Goal: Transaction & Acquisition: Purchase product/service

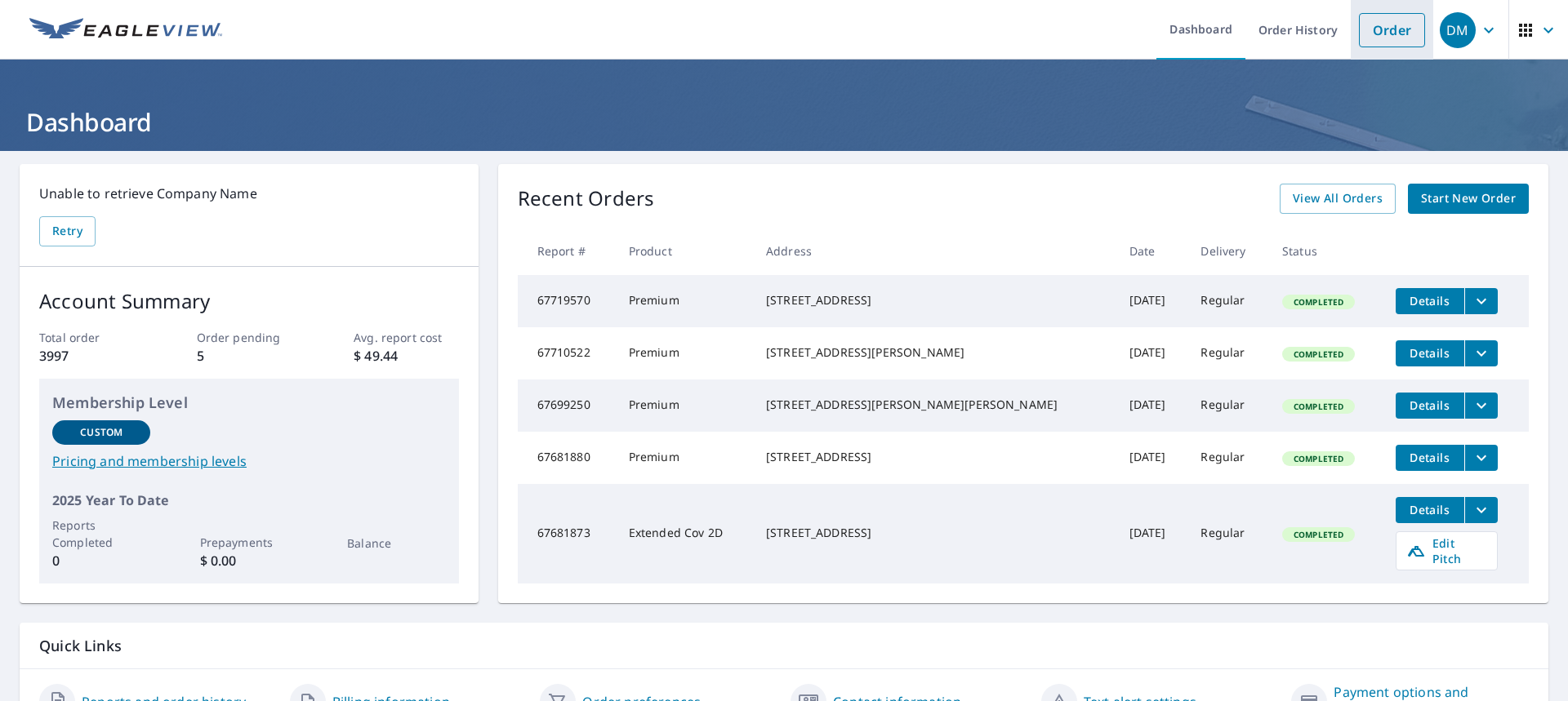
click at [1385, 34] on link "Order" at bounding box center [1392, 29] width 66 height 34
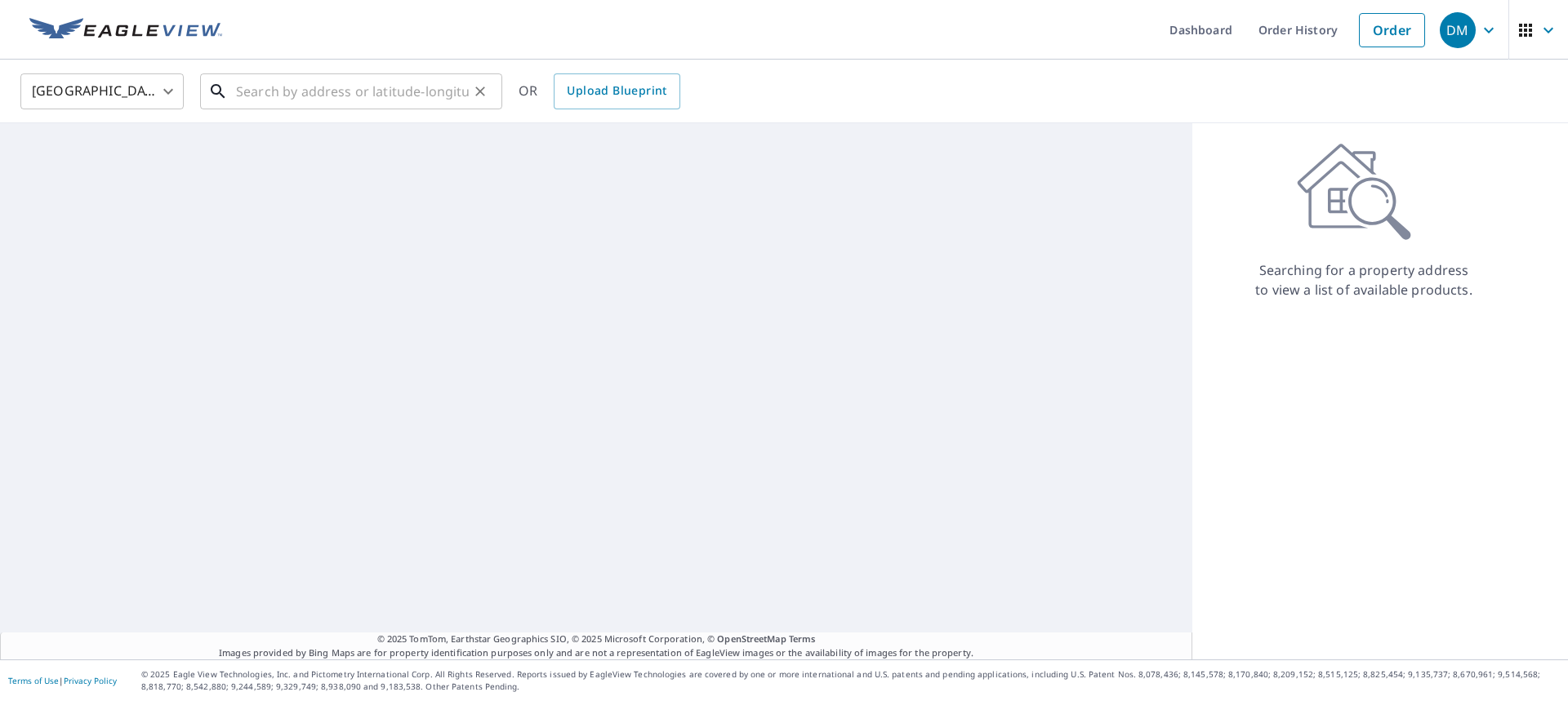
click at [361, 94] on input "text" at bounding box center [353, 91] width 232 height 46
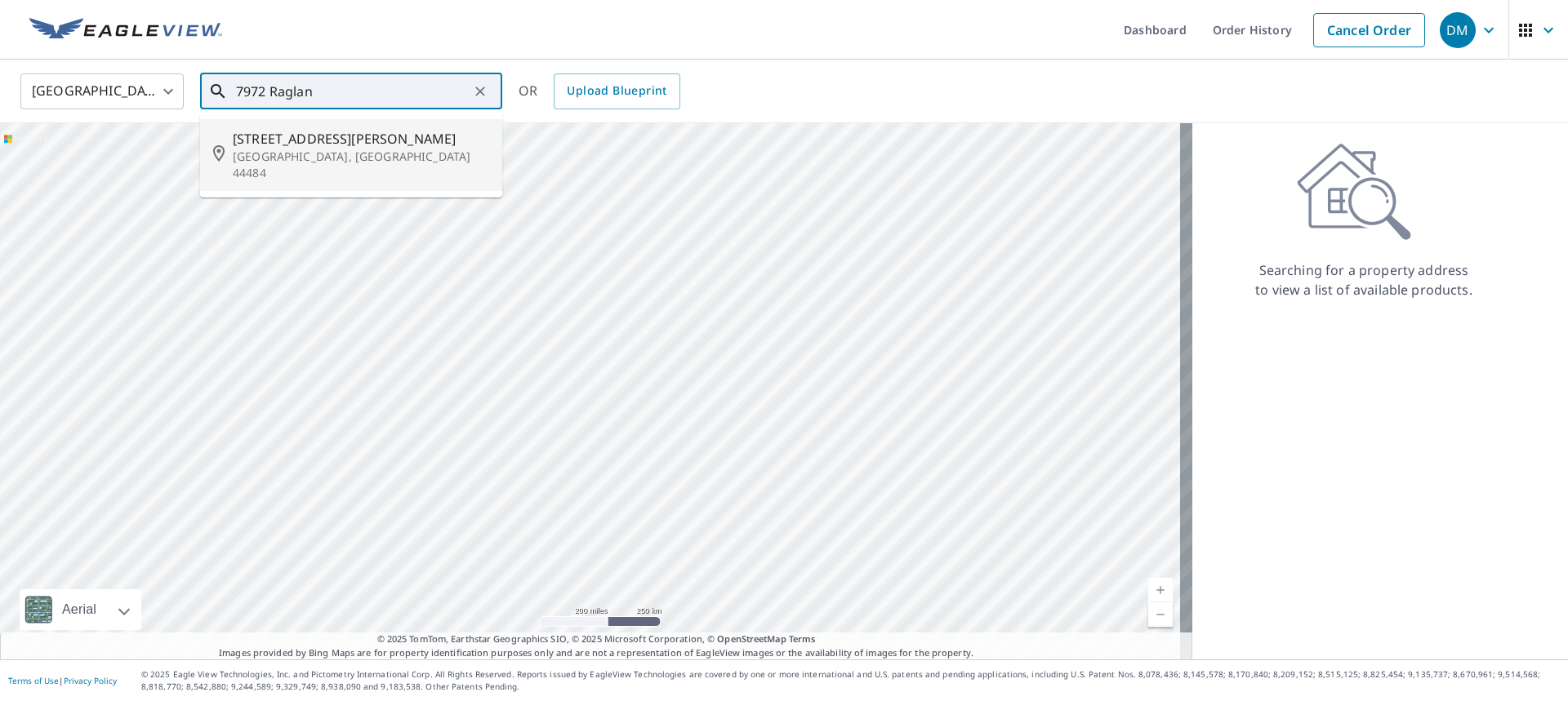
click at [285, 162] on p "[GEOGRAPHIC_DATA], [GEOGRAPHIC_DATA] 44484" at bounding box center [360, 165] width 257 height 33
type input "[STREET_ADDRESS][PERSON_NAME]"
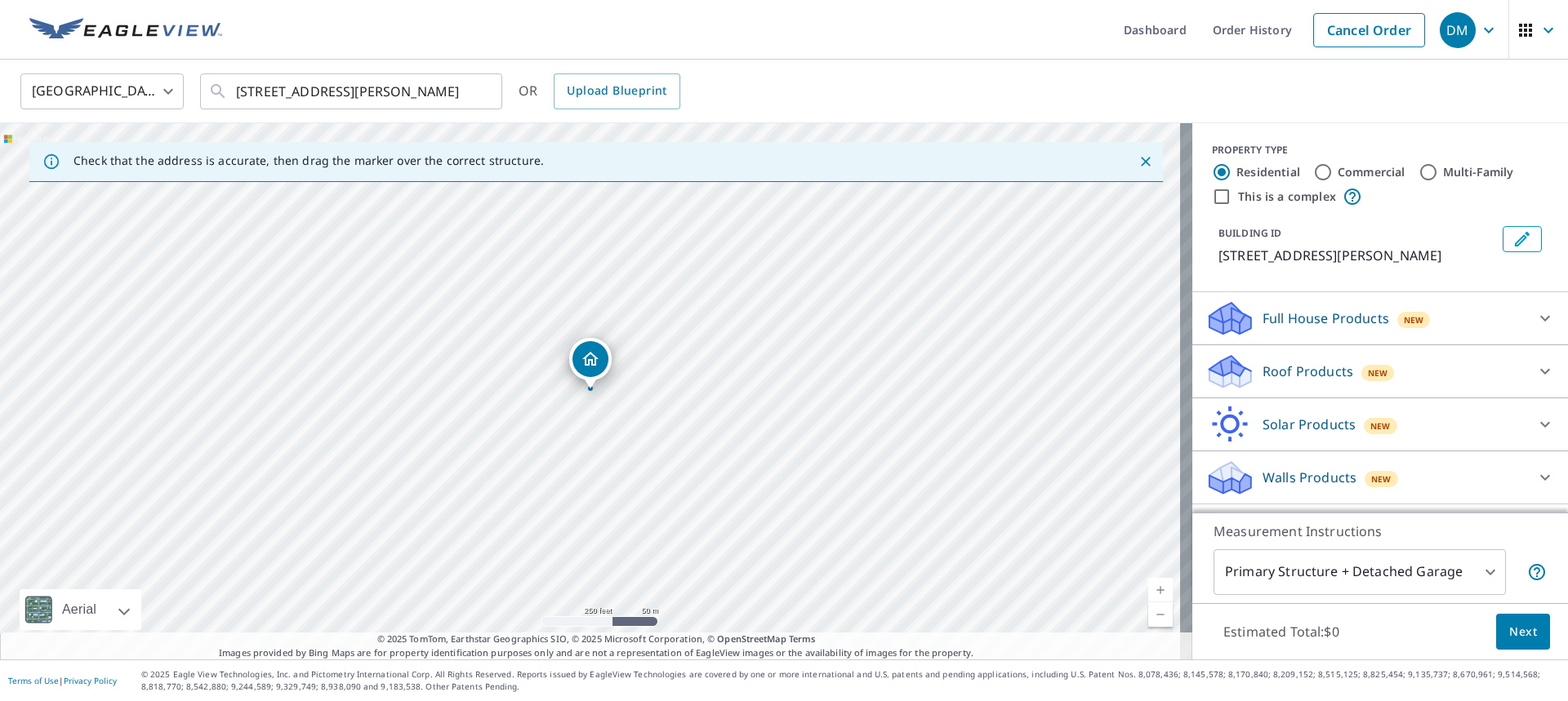
click at [1292, 372] on p "Roof Products" at bounding box center [1307, 371] width 91 height 19
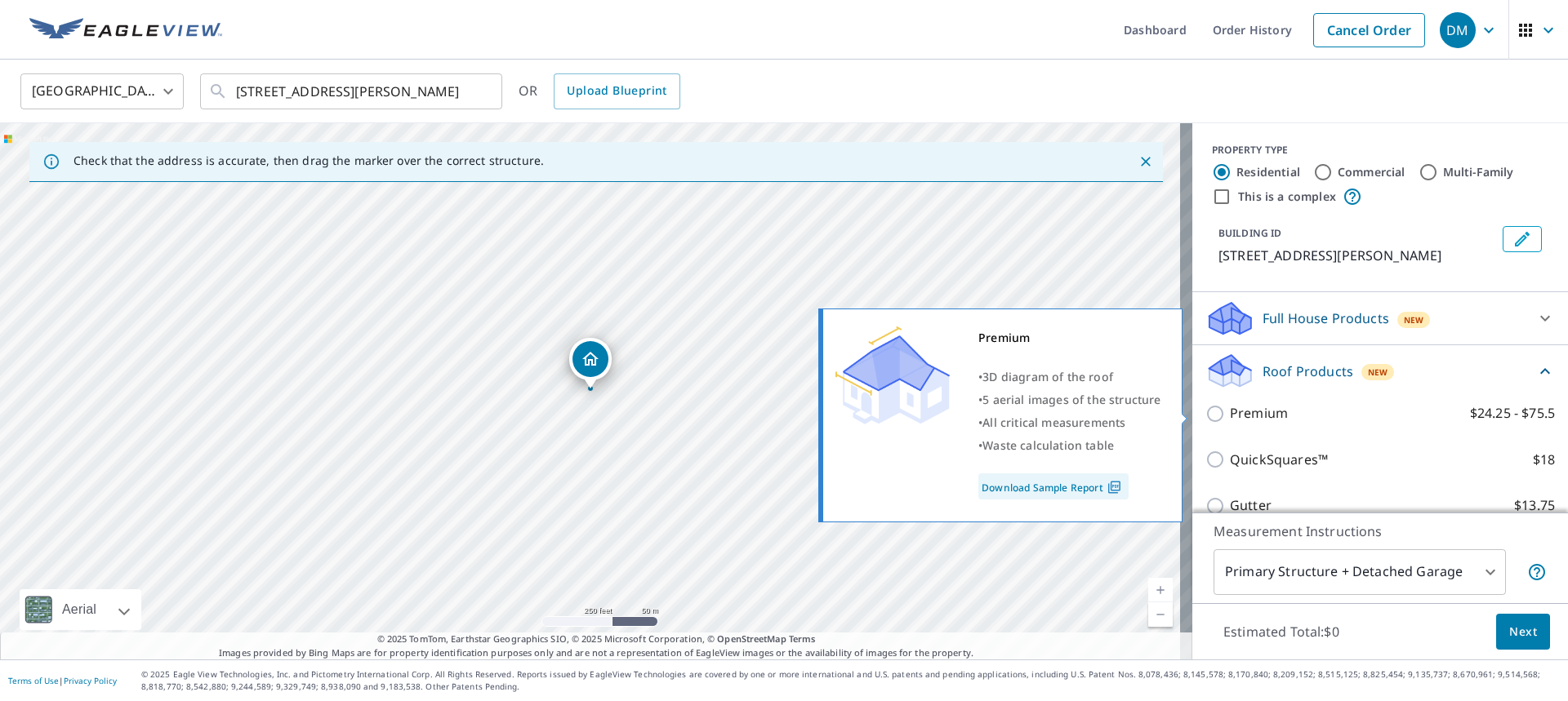
click at [1235, 415] on p "Premium" at bounding box center [1259, 412] width 58 height 20
click at [1230, 415] on input "Premium $24.25 - $75.5" at bounding box center [1216, 413] width 24 height 19
checkbox input "true"
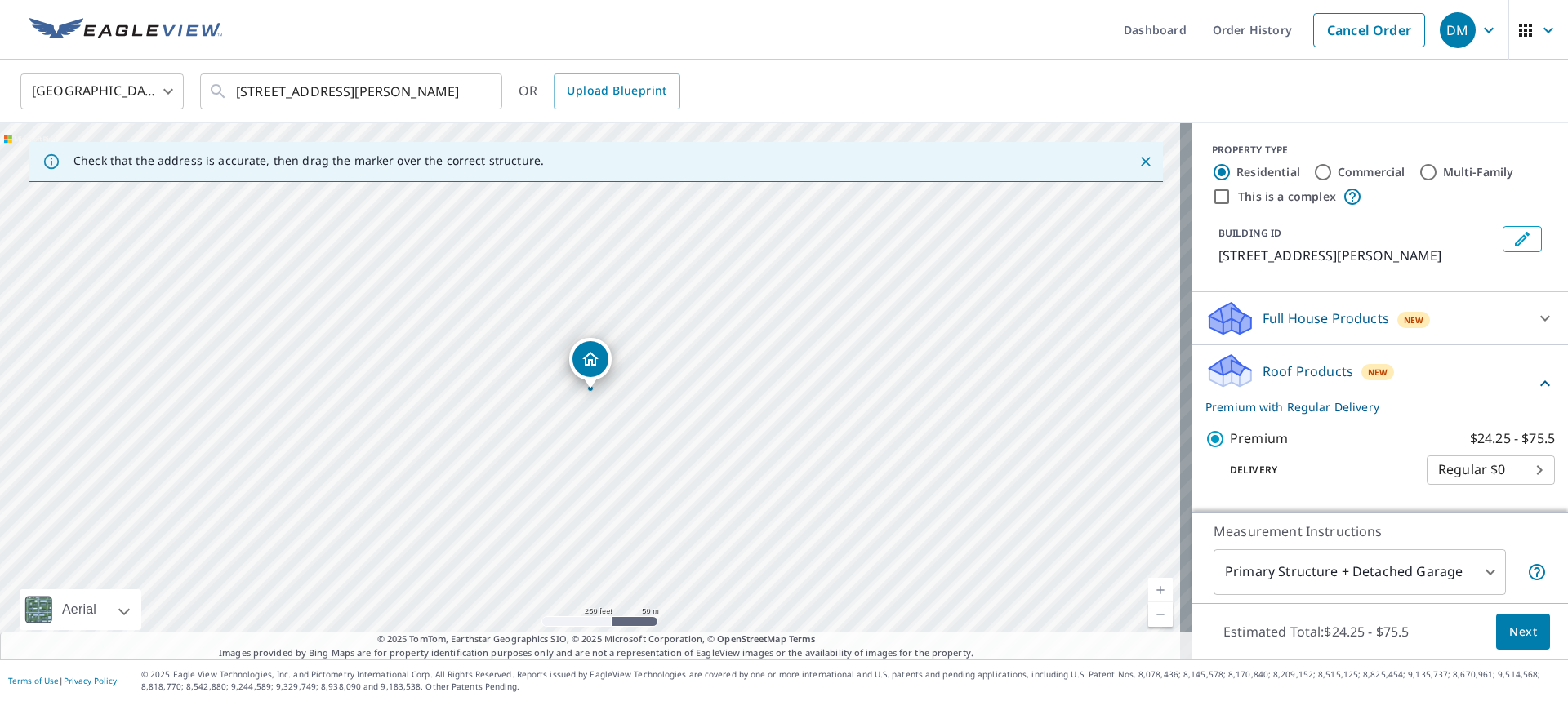
click at [1520, 635] on span "Next" at bounding box center [1522, 631] width 28 height 20
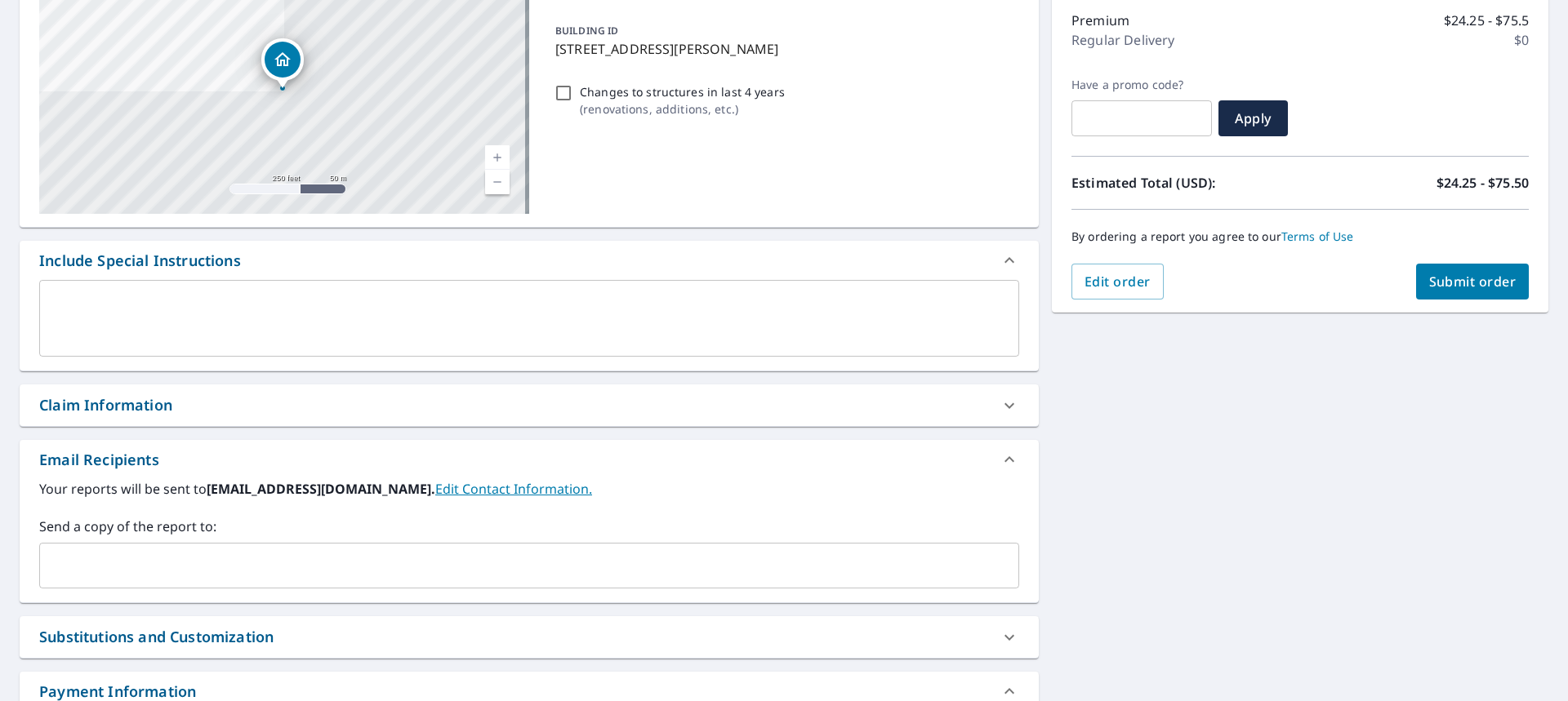
scroll to position [245, 0]
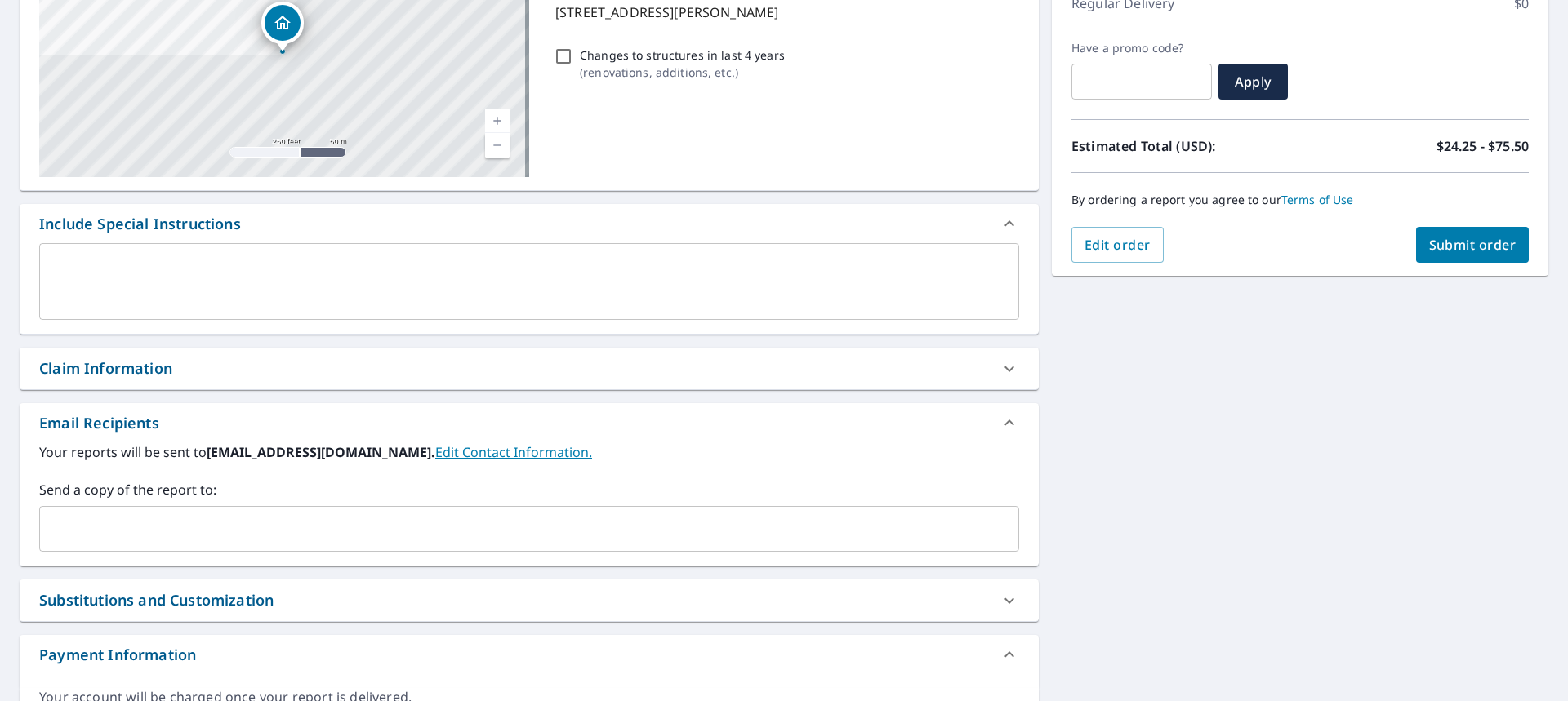
click at [119, 375] on div "Claim Information" at bounding box center [105, 368] width 133 height 22
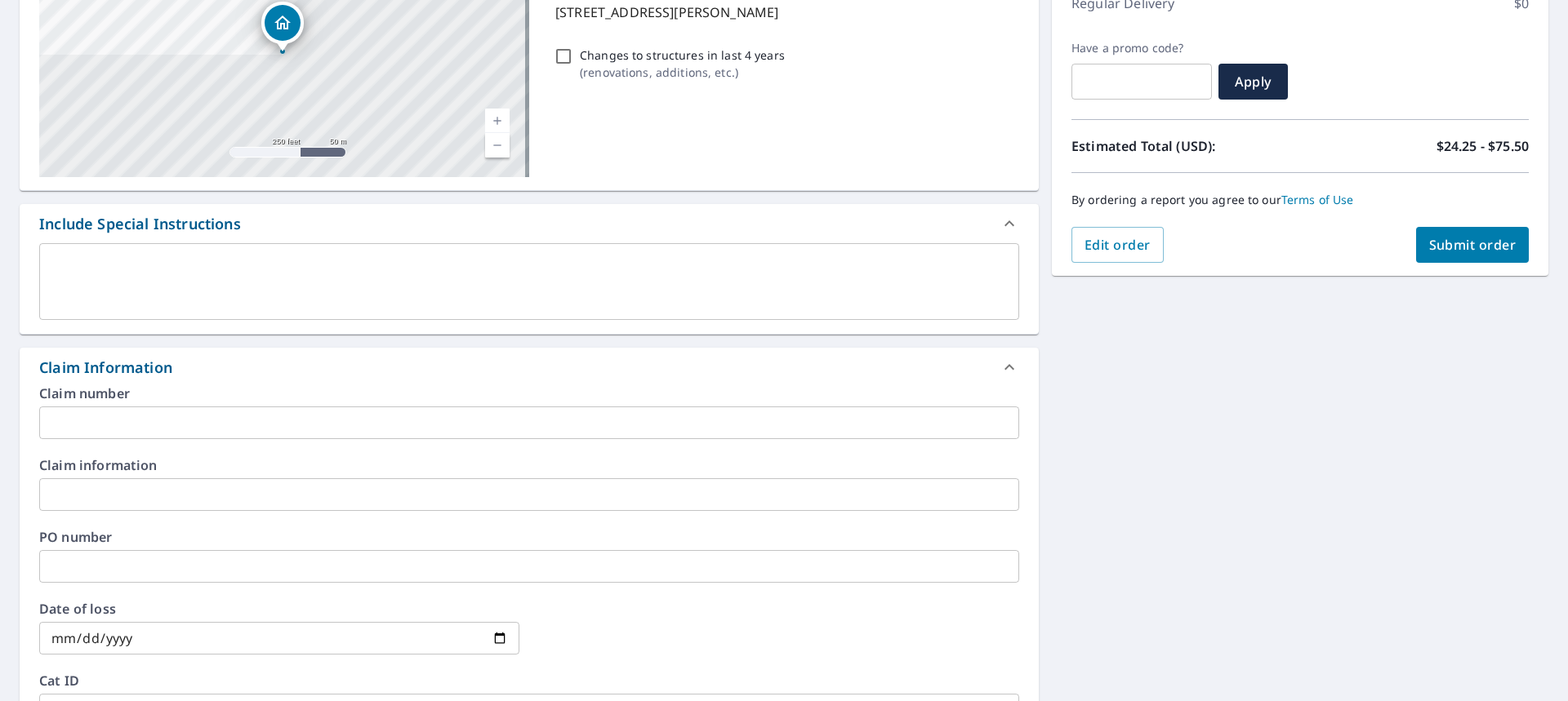
click at [129, 419] on input "text" at bounding box center [529, 423] width 980 height 33
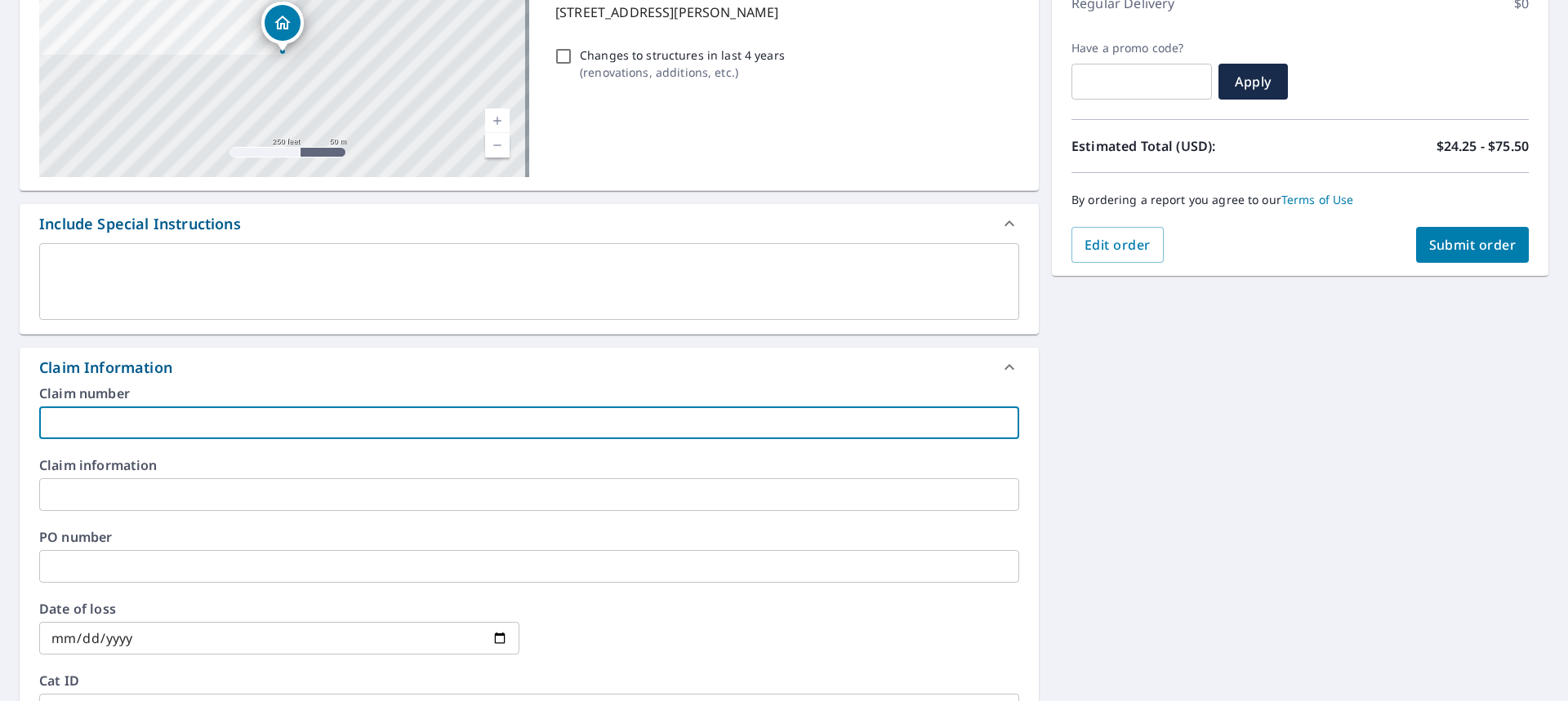
type input "[PERSON_NAME]"
click at [1460, 257] on button "Submit order" at bounding box center [1472, 244] width 113 height 36
